Goal: Information Seeking & Learning: Understand process/instructions

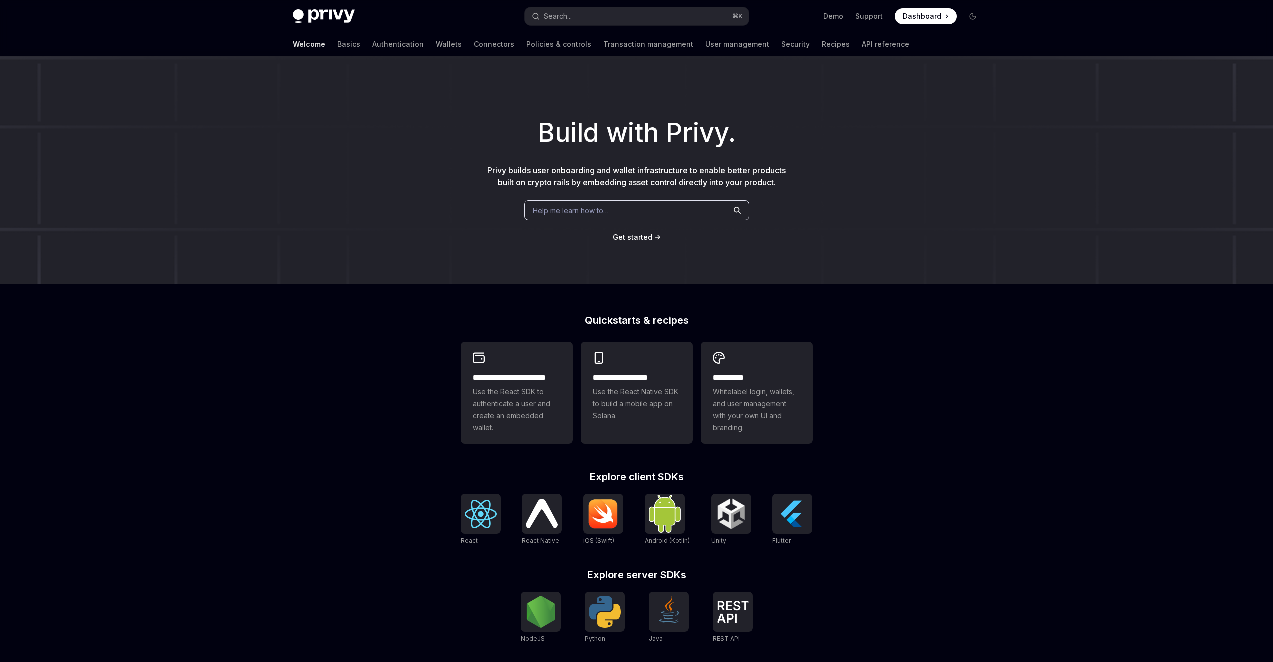
type textarea "*"
click at [535, 612] on img at bounding box center [541, 611] width 32 height 32
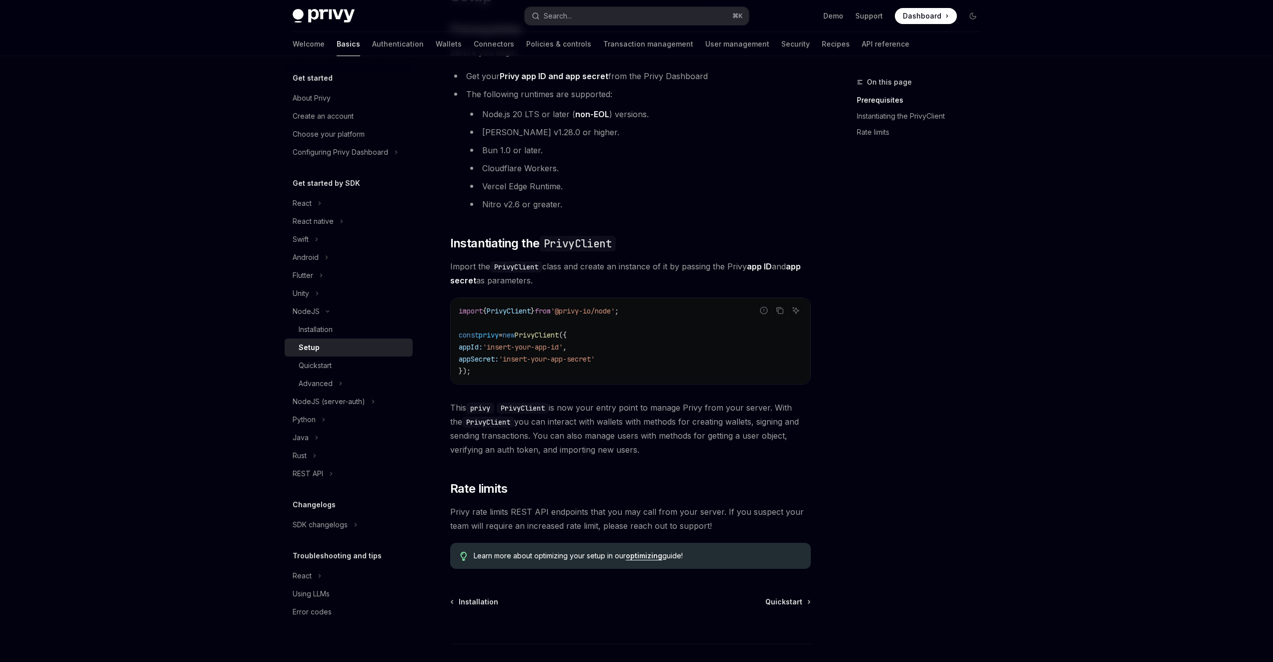
scroll to position [161, 0]
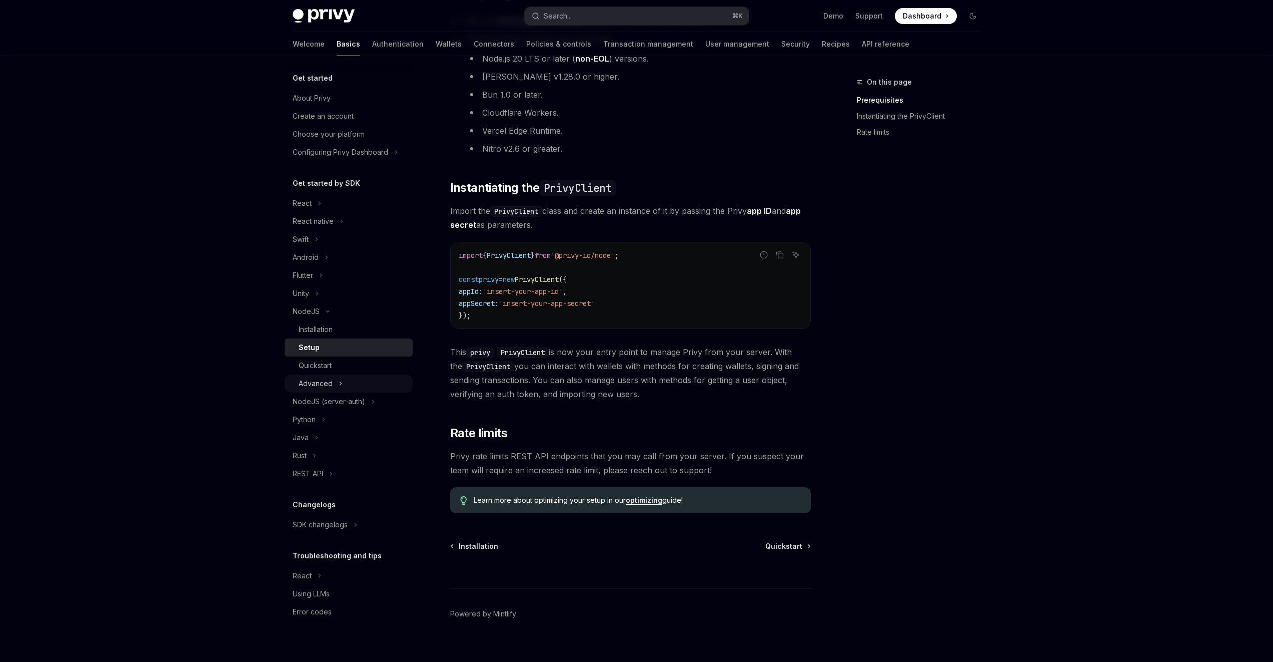
click at [348, 381] on button "Advanced" at bounding box center [349, 383] width 128 height 18
type textarea "*"
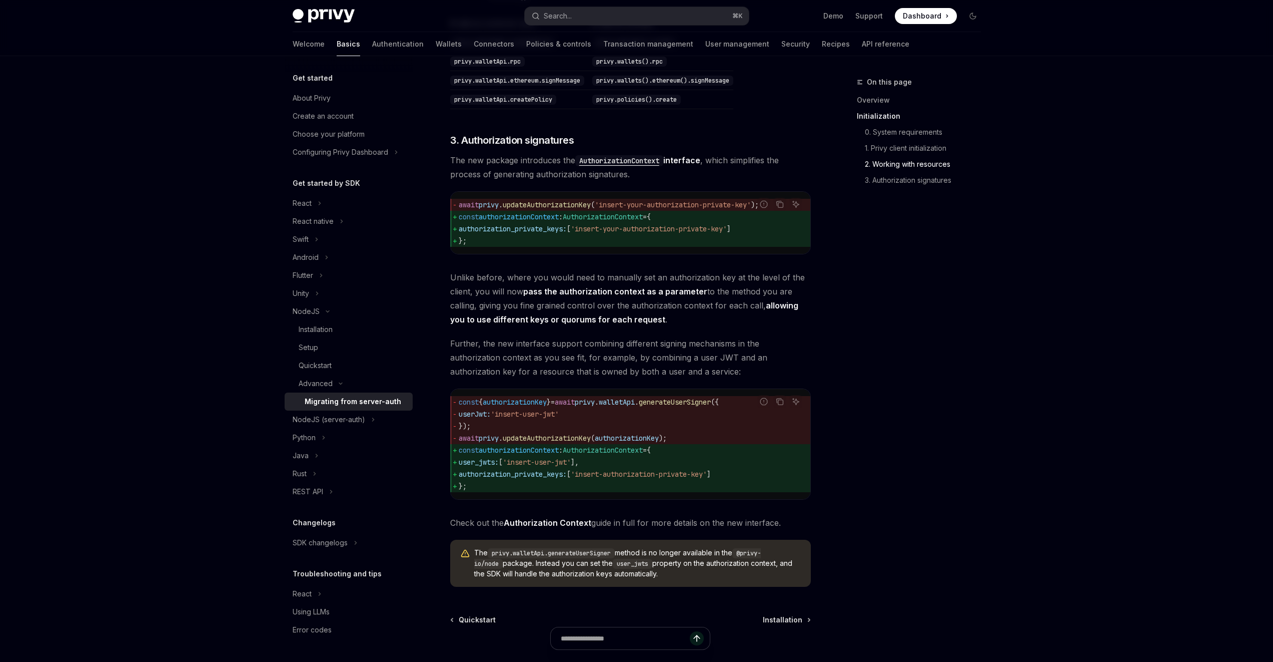
scroll to position [1108, 0]
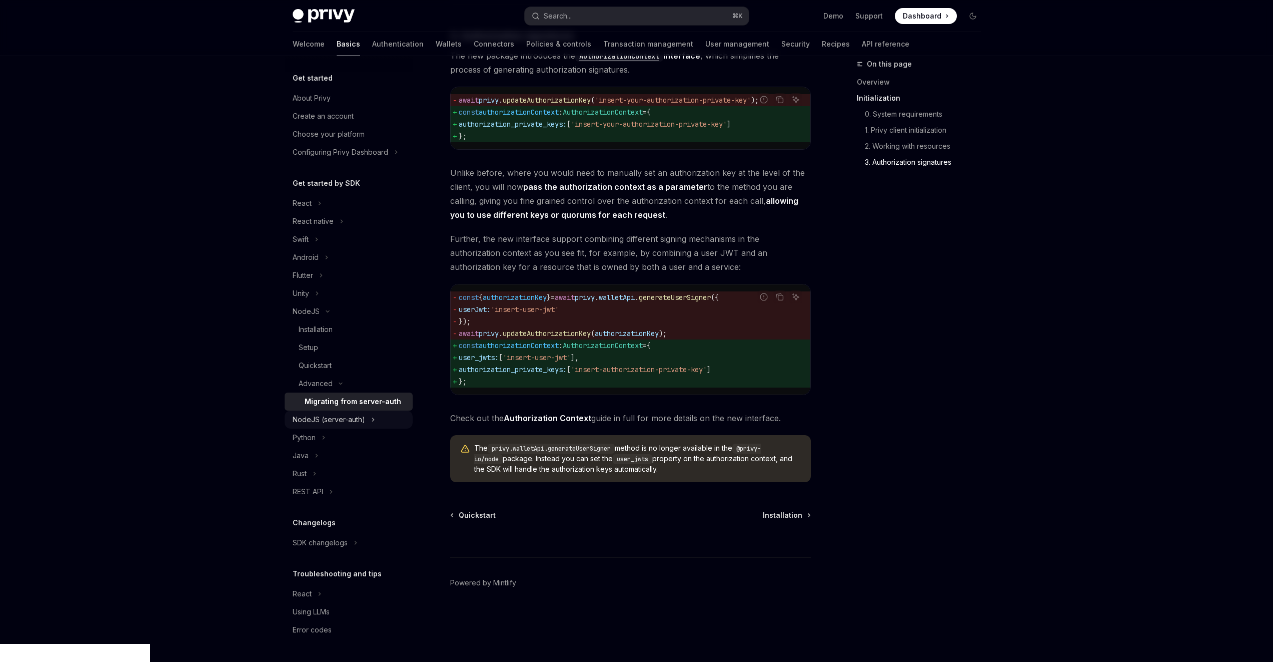
click at [371, 424] on icon "Toggle NodeJS (server-auth) section" at bounding box center [373, 419] width 4 height 12
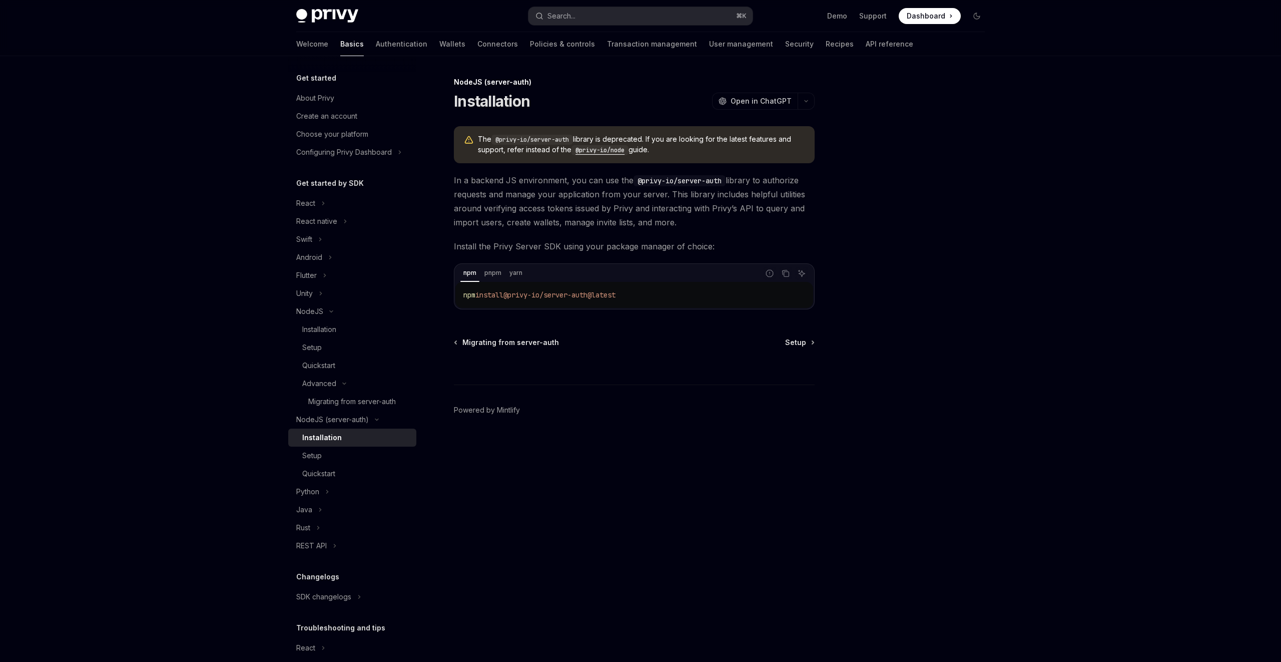
click at [600, 151] on code "@privy-io/node" at bounding box center [599, 150] width 57 height 10
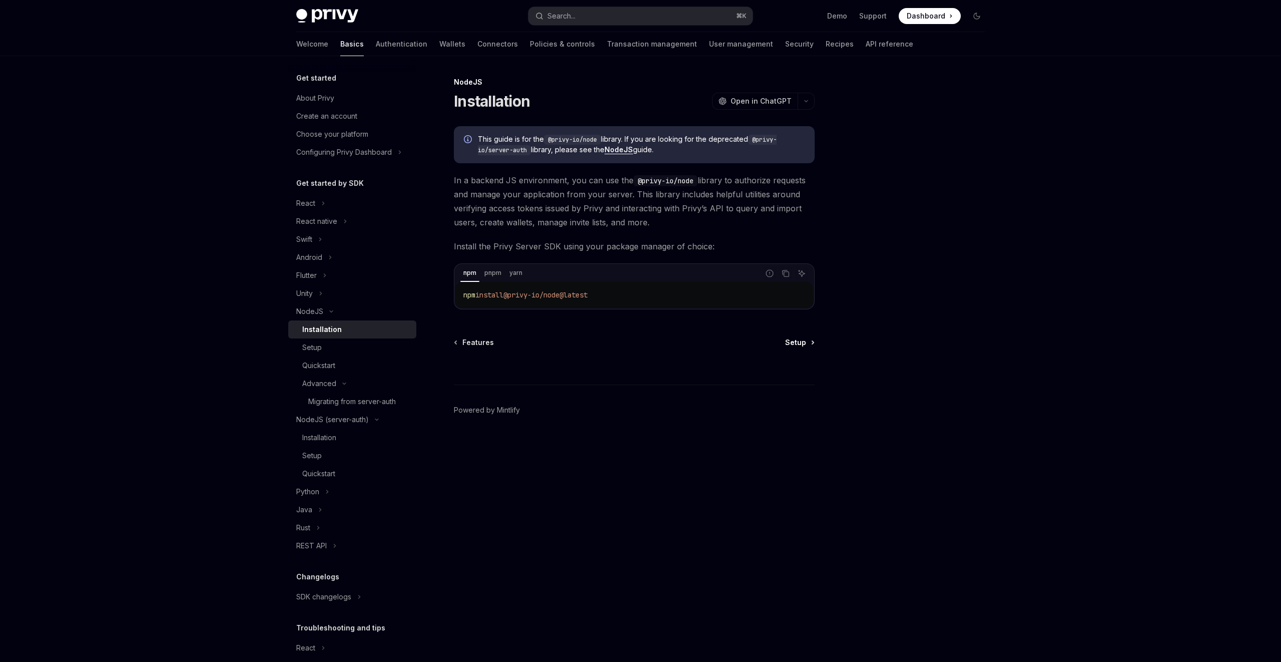
click at [799, 345] on span "Setup" at bounding box center [795, 342] width 21 height 10
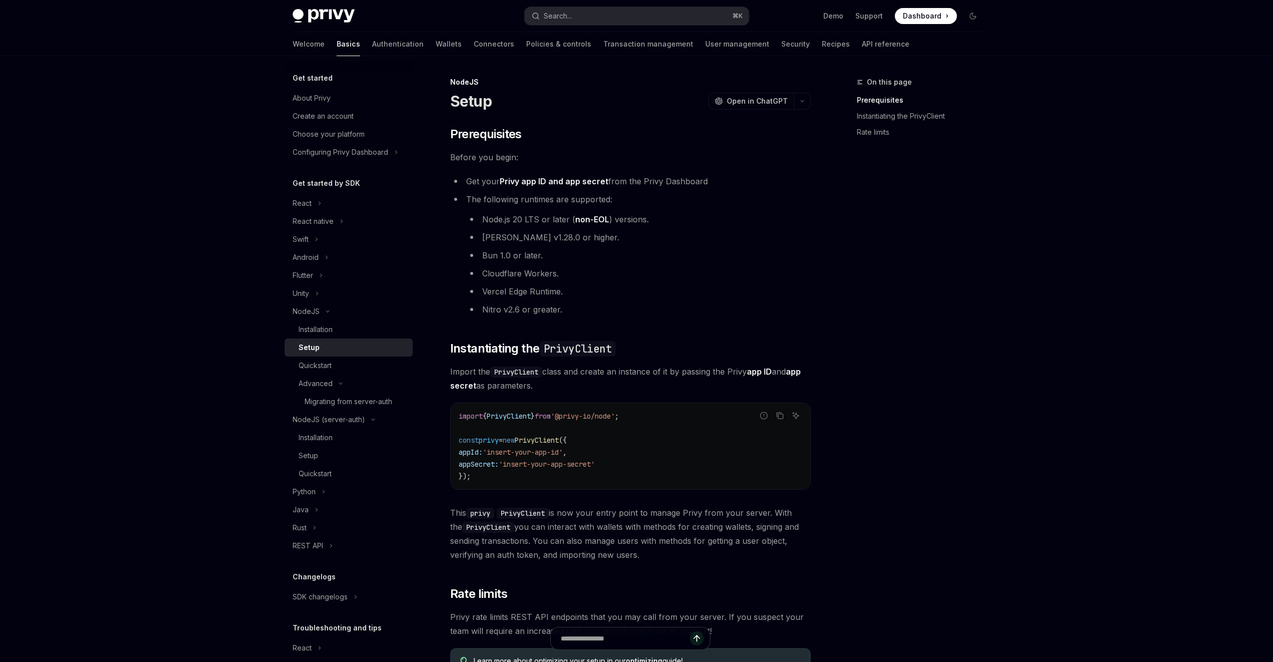
scroll to position [174, 0]
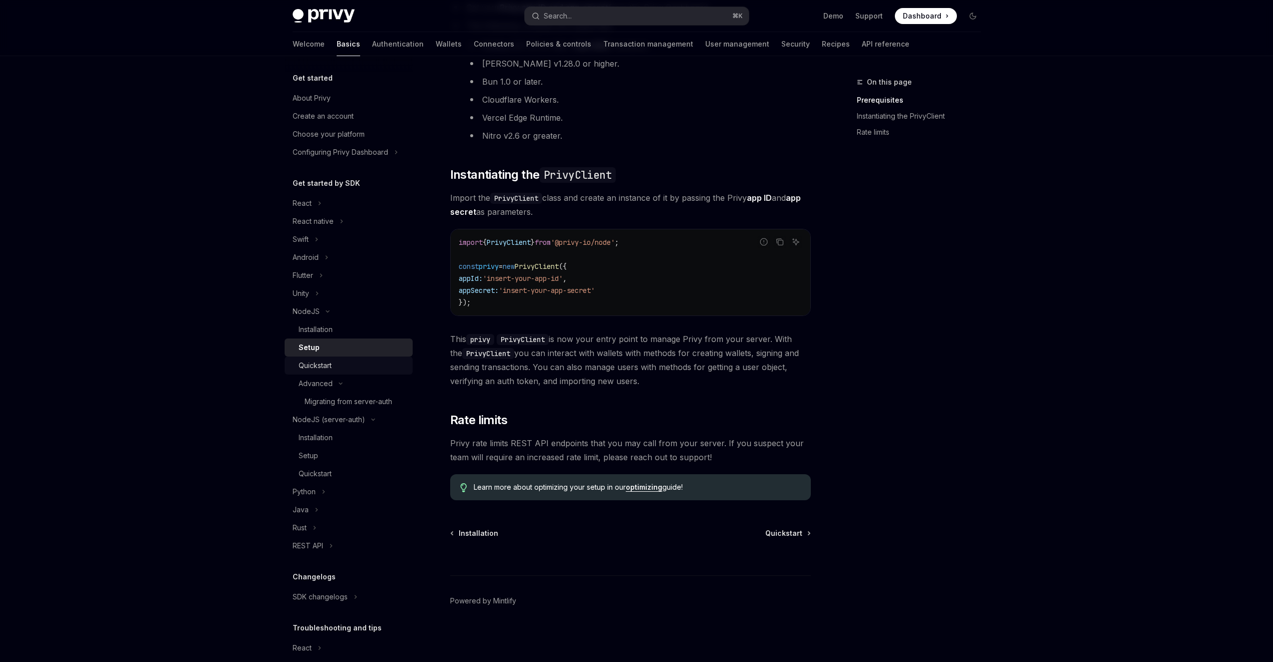
click at [327, 368] on div "Quickstart" at bounding box center [315, 365] width 33 height 12
type textarea "*"
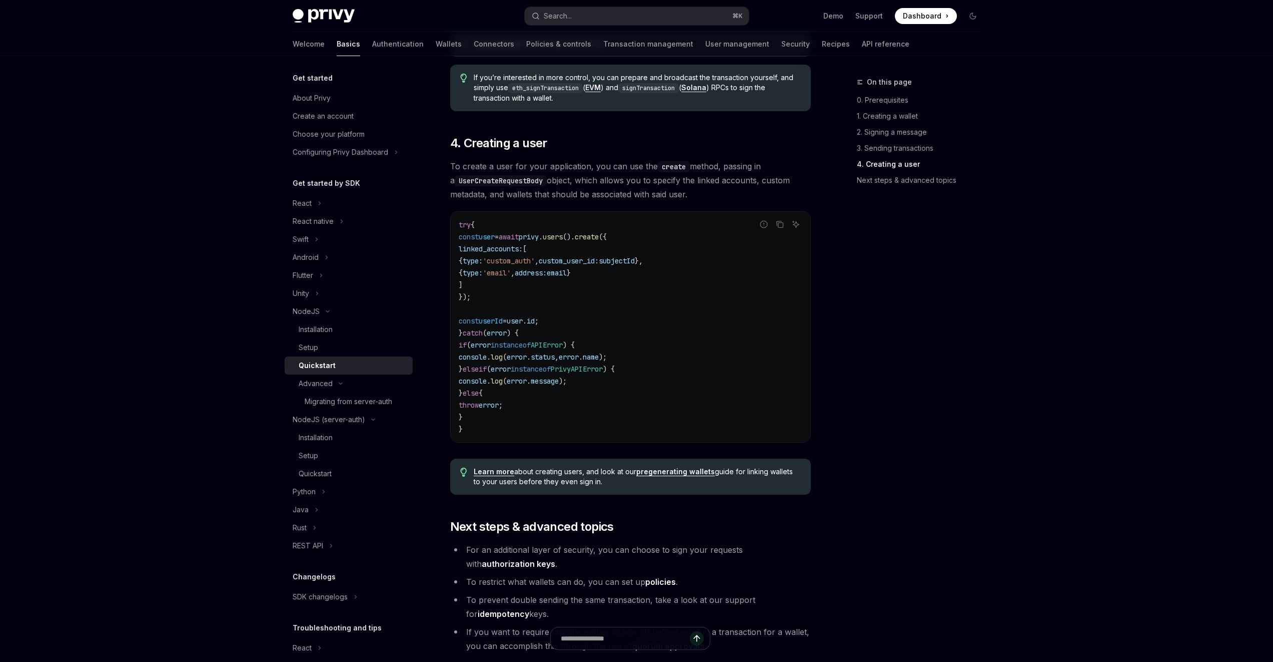
scroll to position [1846, 0]
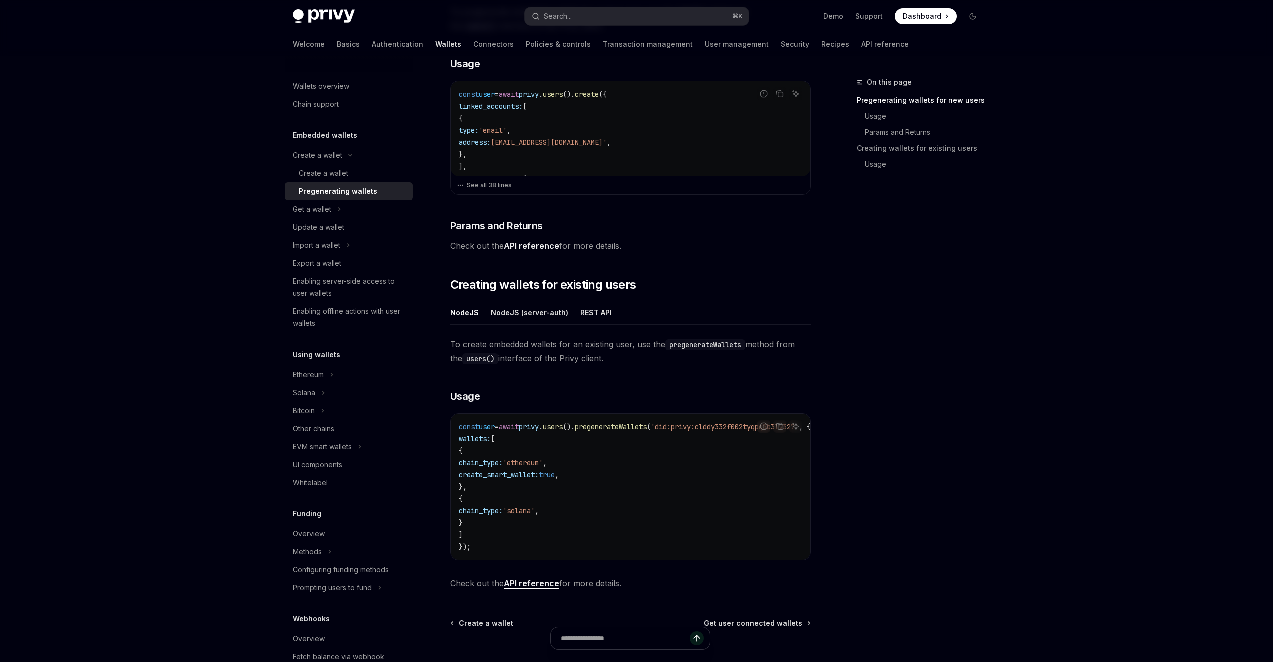
scroll to position [394, 0]
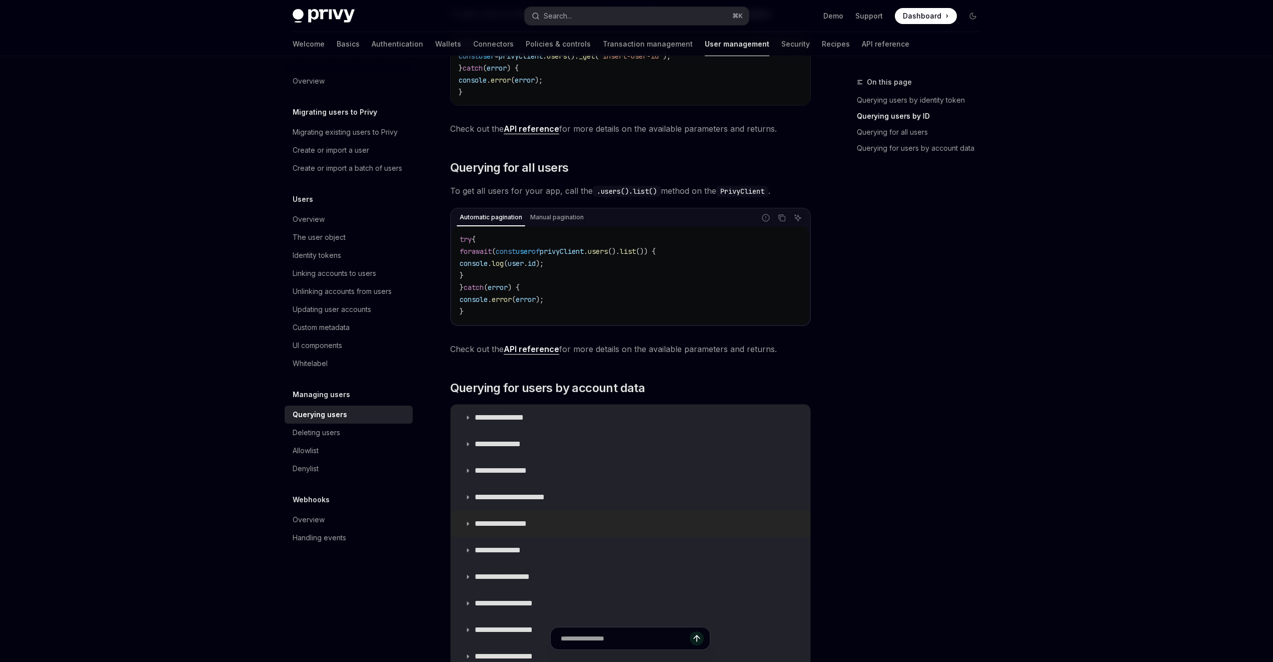
scroll to position [200, 0]
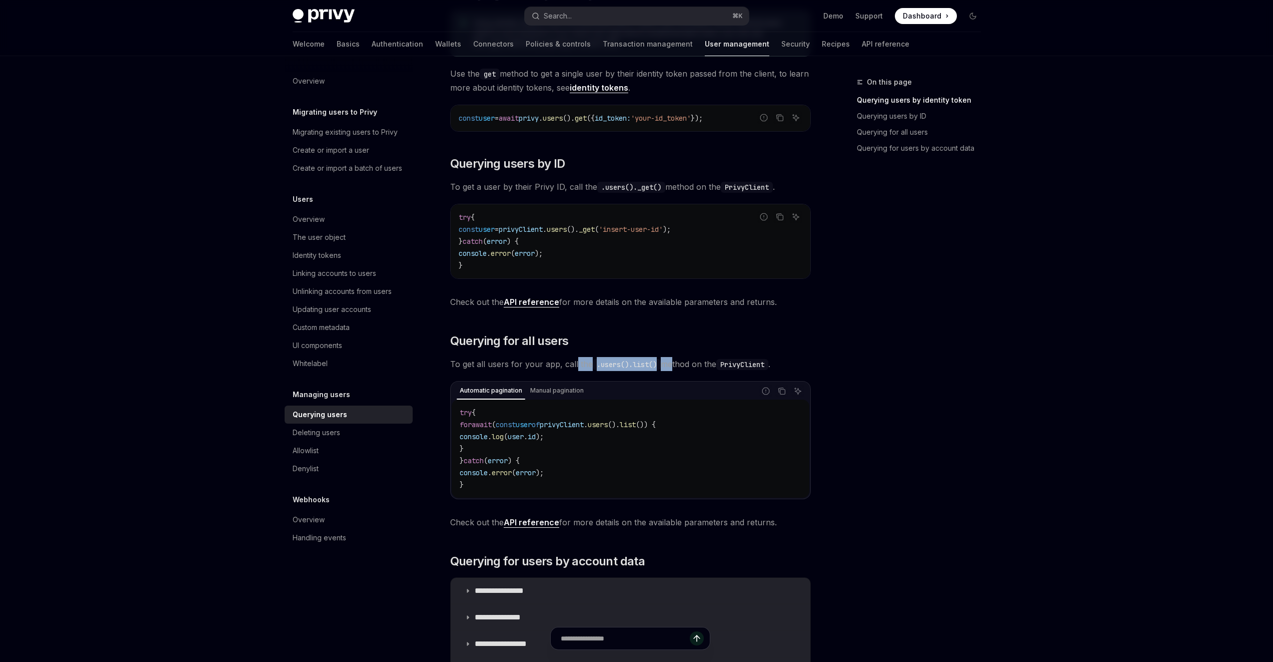
drag, startPoint x: 574, startPoint y: 361, endPoint x: 670, endPoint y: 361, distance: 95.6
click at [670, 361] on span "To get all users for your app, call the .users().list() method on the PrivyClie…" at bounding box center [630, 364] width 361 height 14
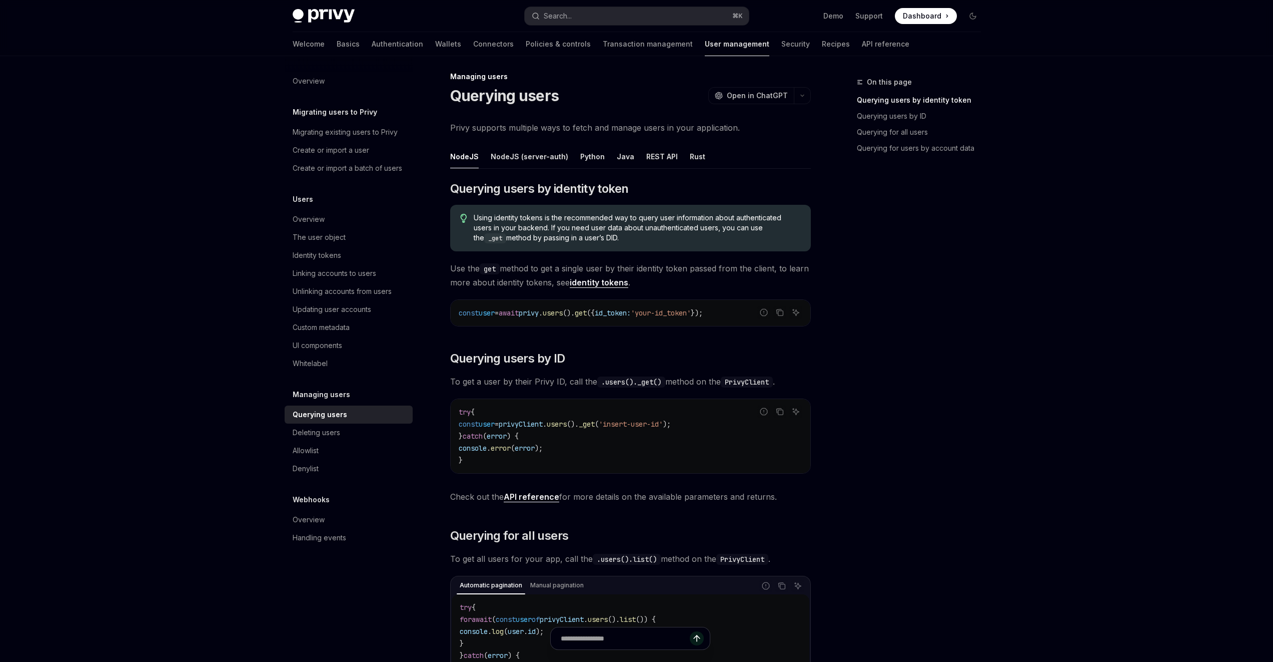
scroll to position [0, 0]
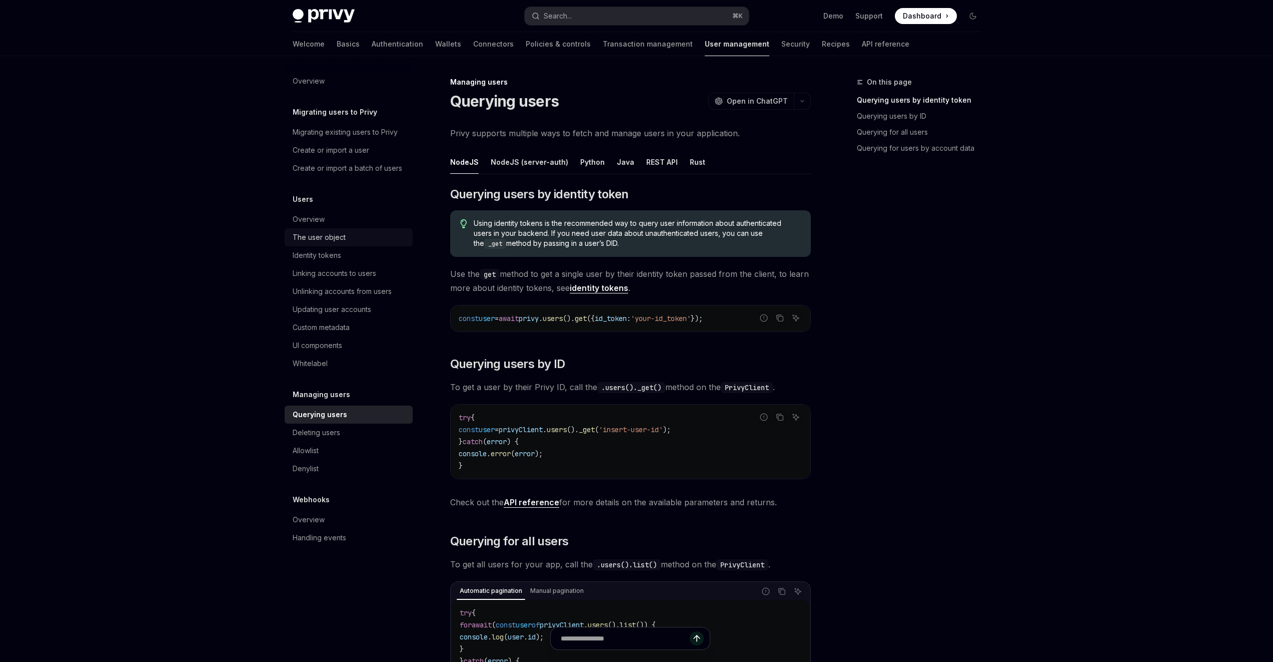
click at [304, 236] on div "The user object" at bounding box center [319, 237] width 53 height 12
click at [520, 163] on div "NodeJS (server-auth)" at bounding box center [530, 162] width 78 height 24
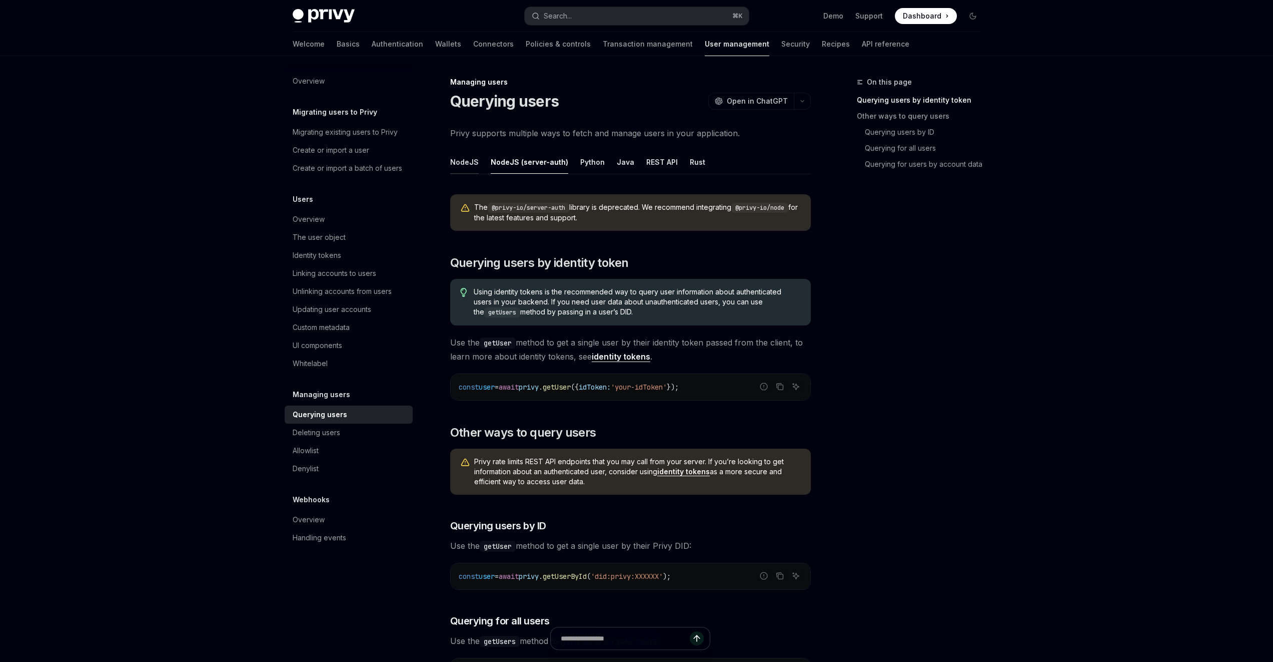
click at [473, 171] on div "NodeJS" at bounding box center [464, 162] width 29 height 24
type textarea "*"
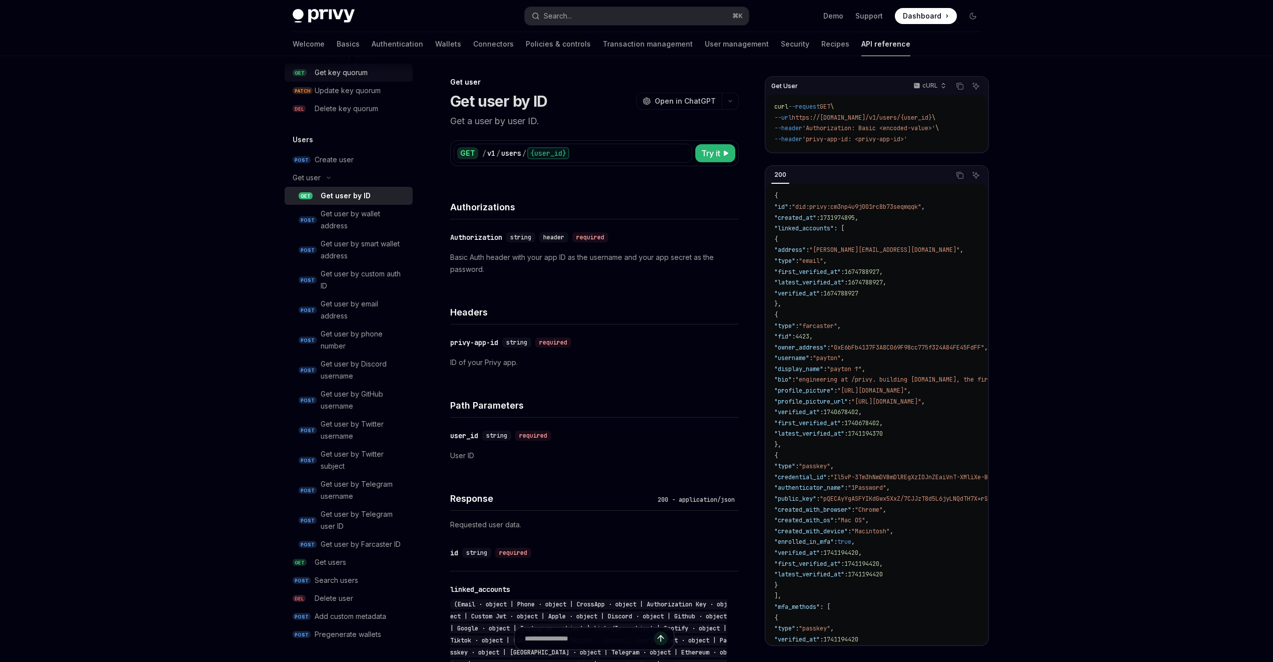
scroll to position [769, 0]
click at [355, 557] on div "Get users" at bounding box center [361, 560] width 92 height 12
type textarea "*"
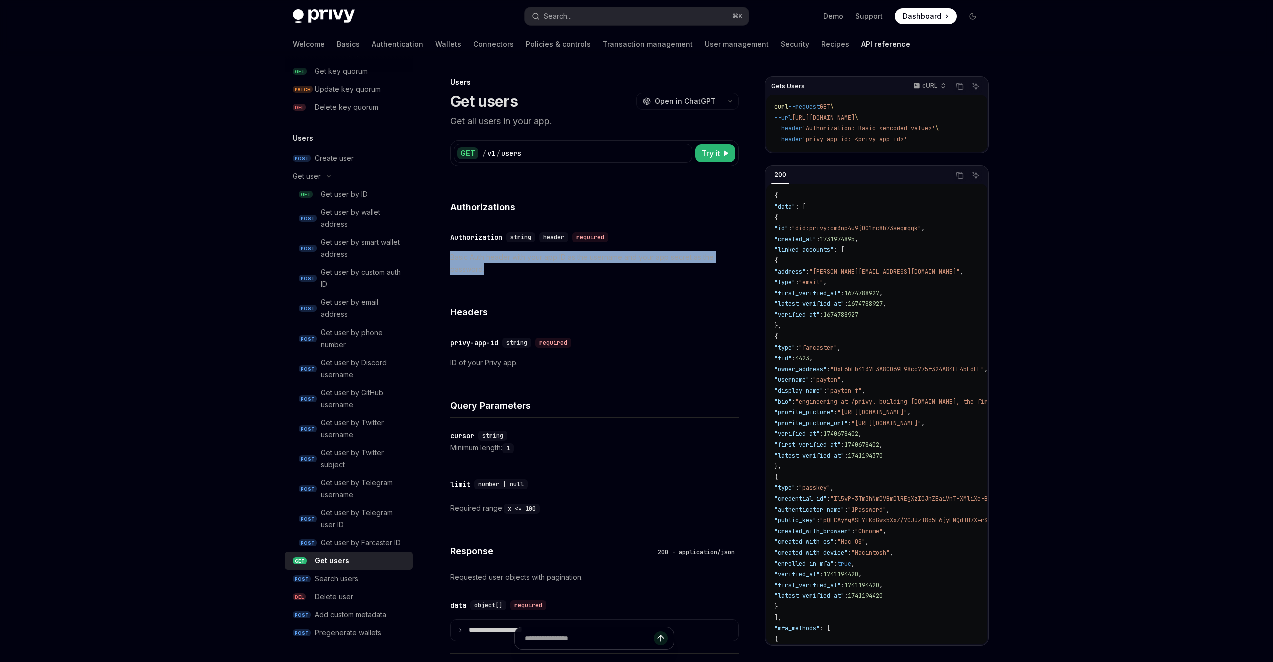
drag, startPoint x: 450, startPoint y: 254, endPoint x: 527, endPoint y: 272, distance: 79.0
click at [527, 272] on div "Users Get users OpenAI Open in ChatGPT Get all users in your app. OpenAI Open i…" at bounding box center [501, 463] width 480 height 775
click at [527, 272] on p "Basic Auth header with your app ID as the username and your app secret as the p…" at bounding box center [594, 263] width 289 height 24
